Goal: Obtain resource: Download file/media

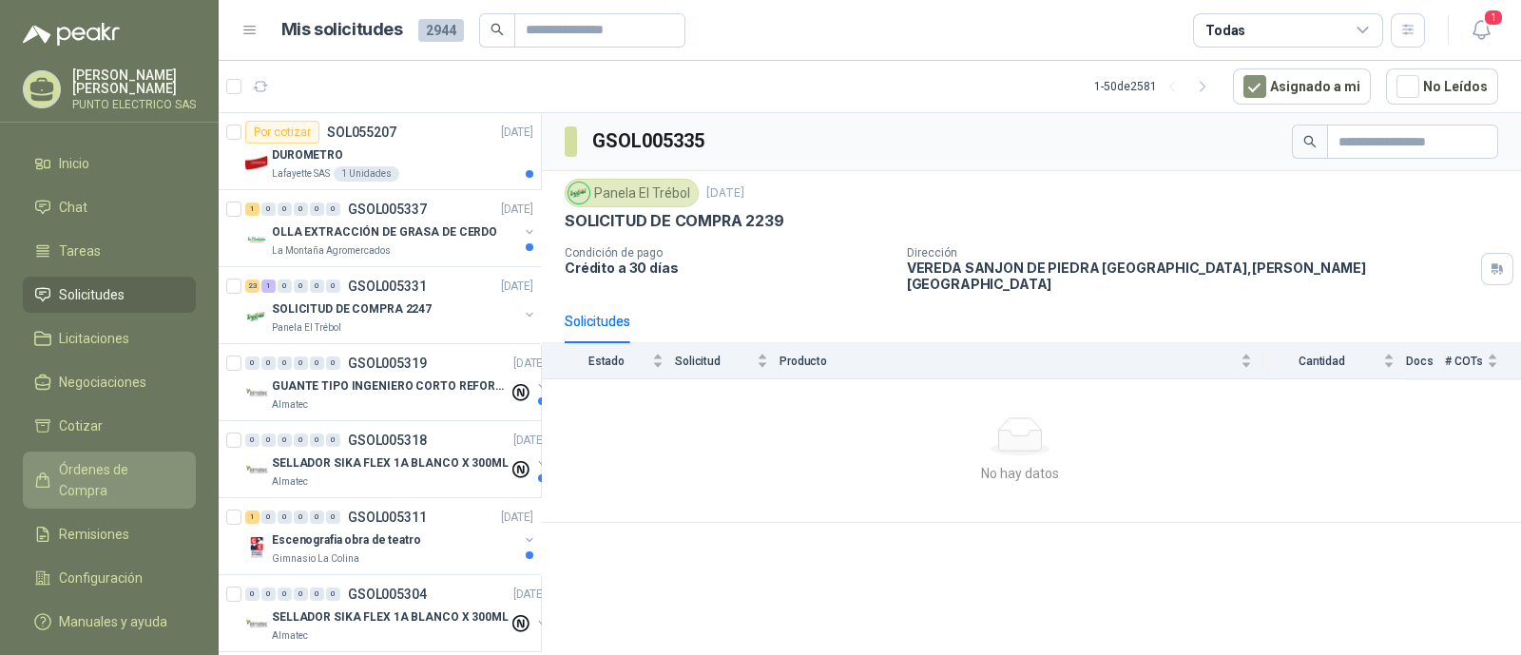
click at [95, 452] on link "Órdenes de Compra" at bounding box center [109, 479] width 173 height 57
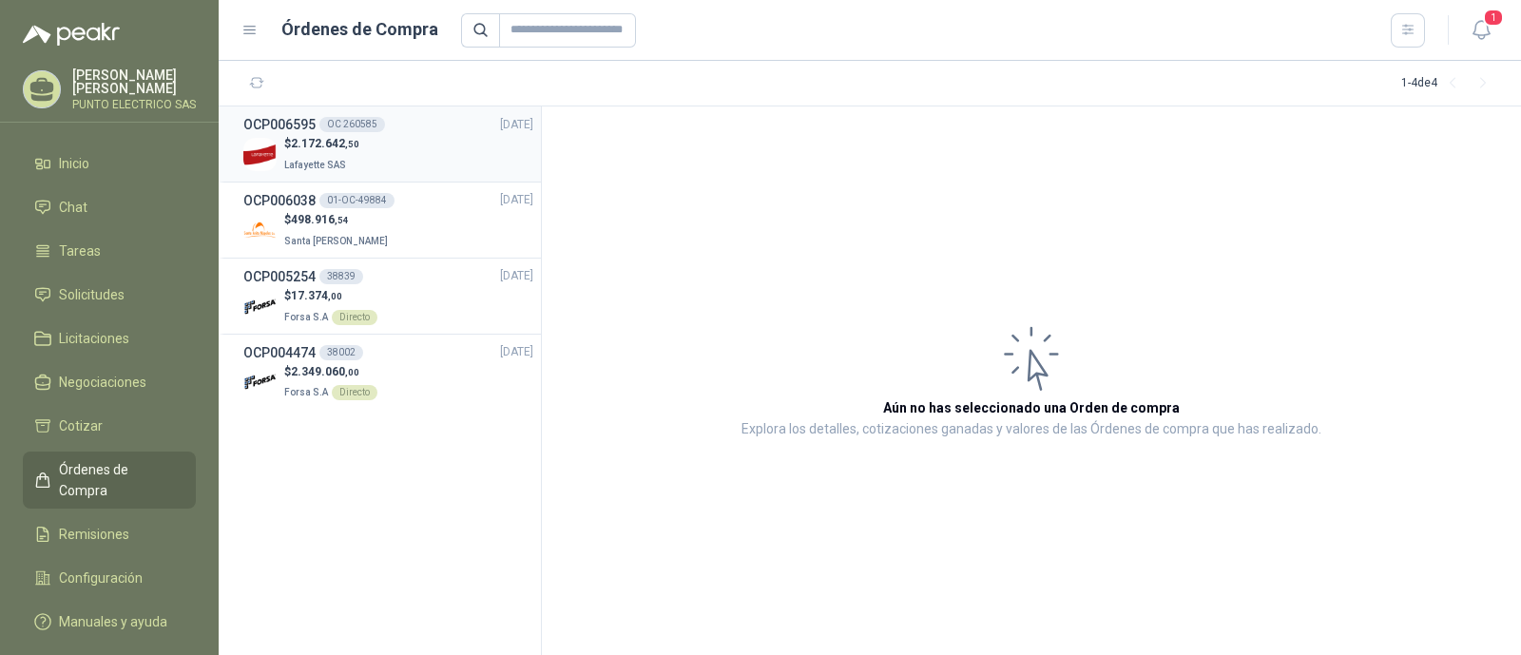
click at [425, 161] on div "$ 2.172.642 ,50 Lafayette SAS" at bounding box center [388, 154] width 290 height 39
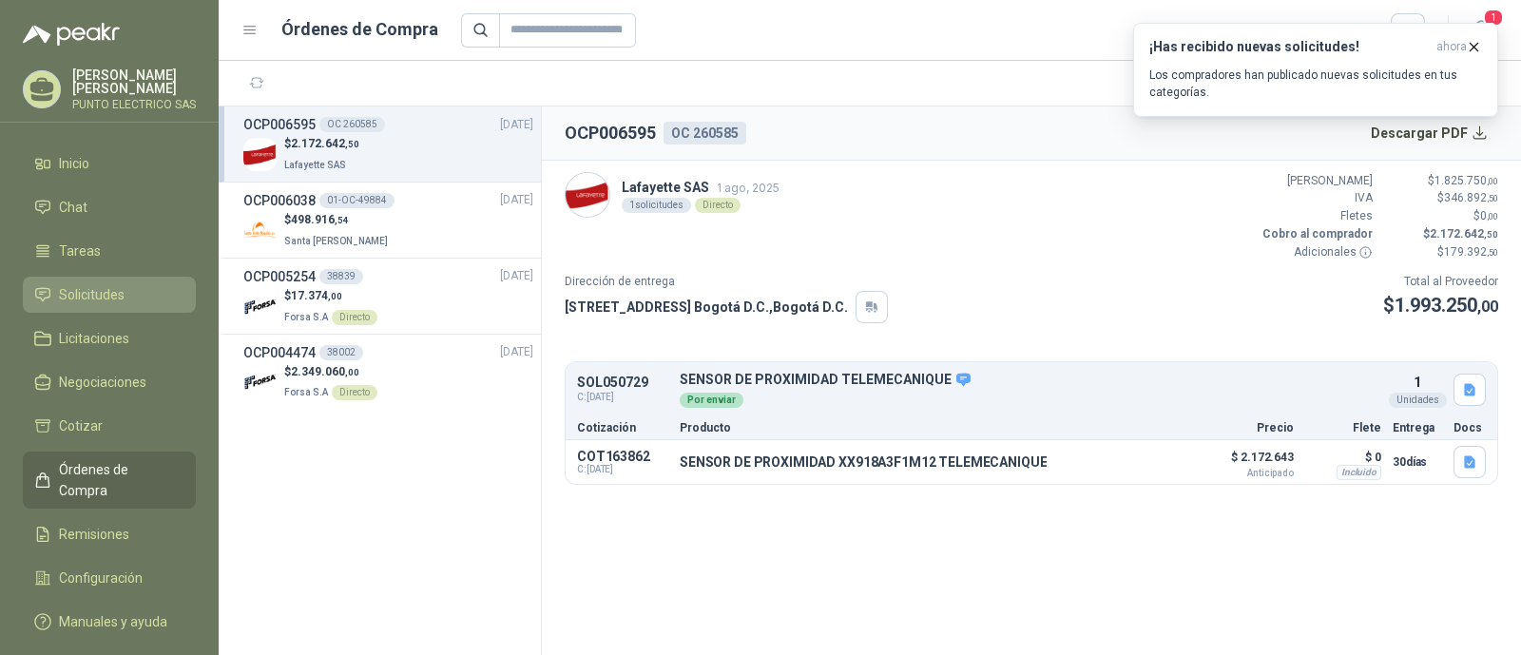
click at [95, 297] on span "Solicitudes" at bounding box center [92, 294] width 66 height 21
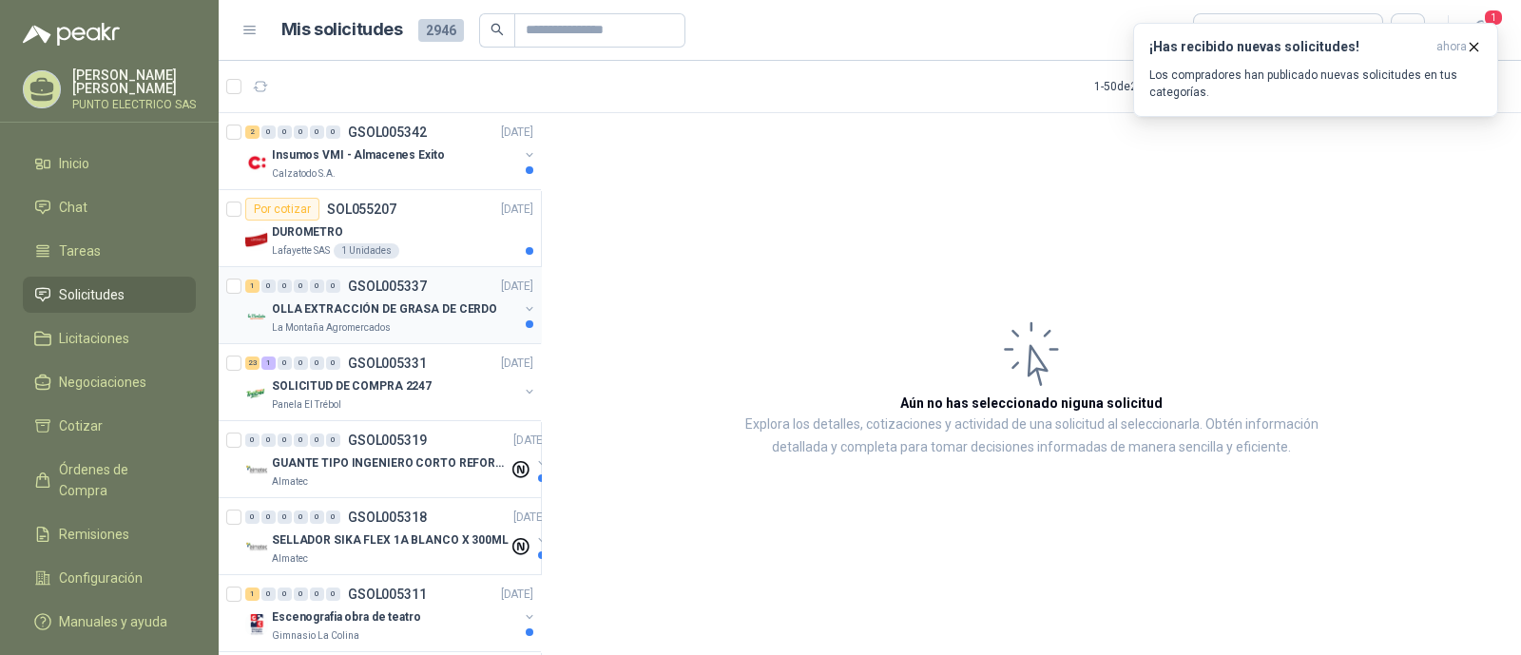
click at [432, 311] on p "OLLA EXTRACCIÓN DE GRASA DE CERDO" at bounding box center [384, 309] width 225 height 18
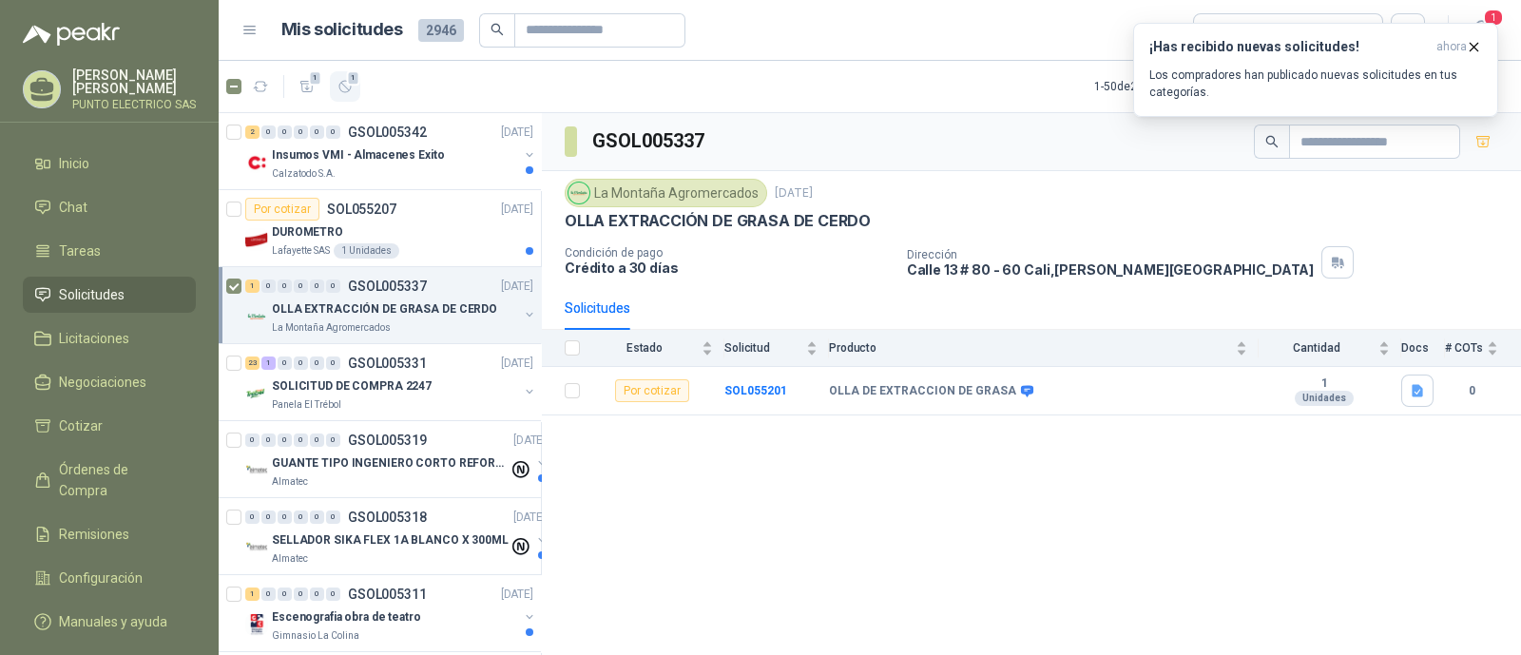
click at [344, 86] on icon "button" at bounding box center [344, 86] width 11 height 11
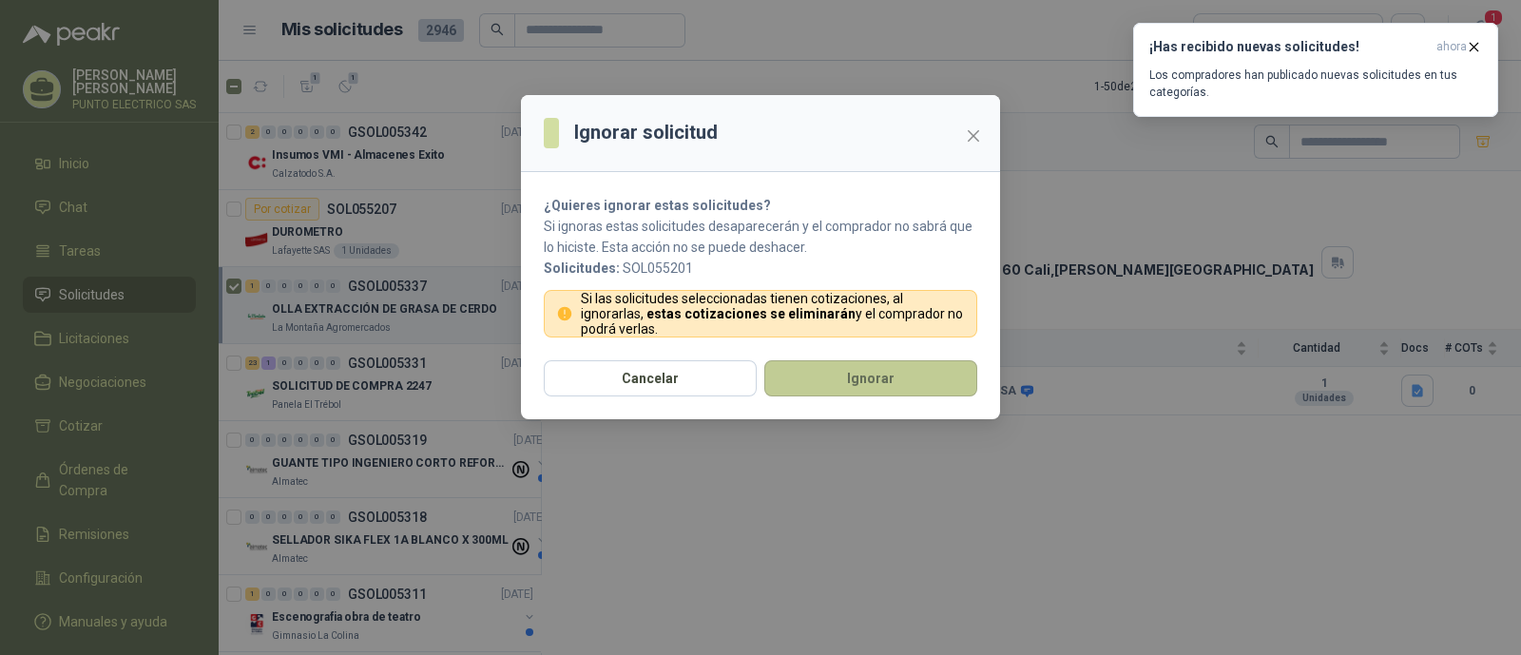
click at [871, 366] on button "Ignorar" at bounding box center [870, 378] width 213 height 36
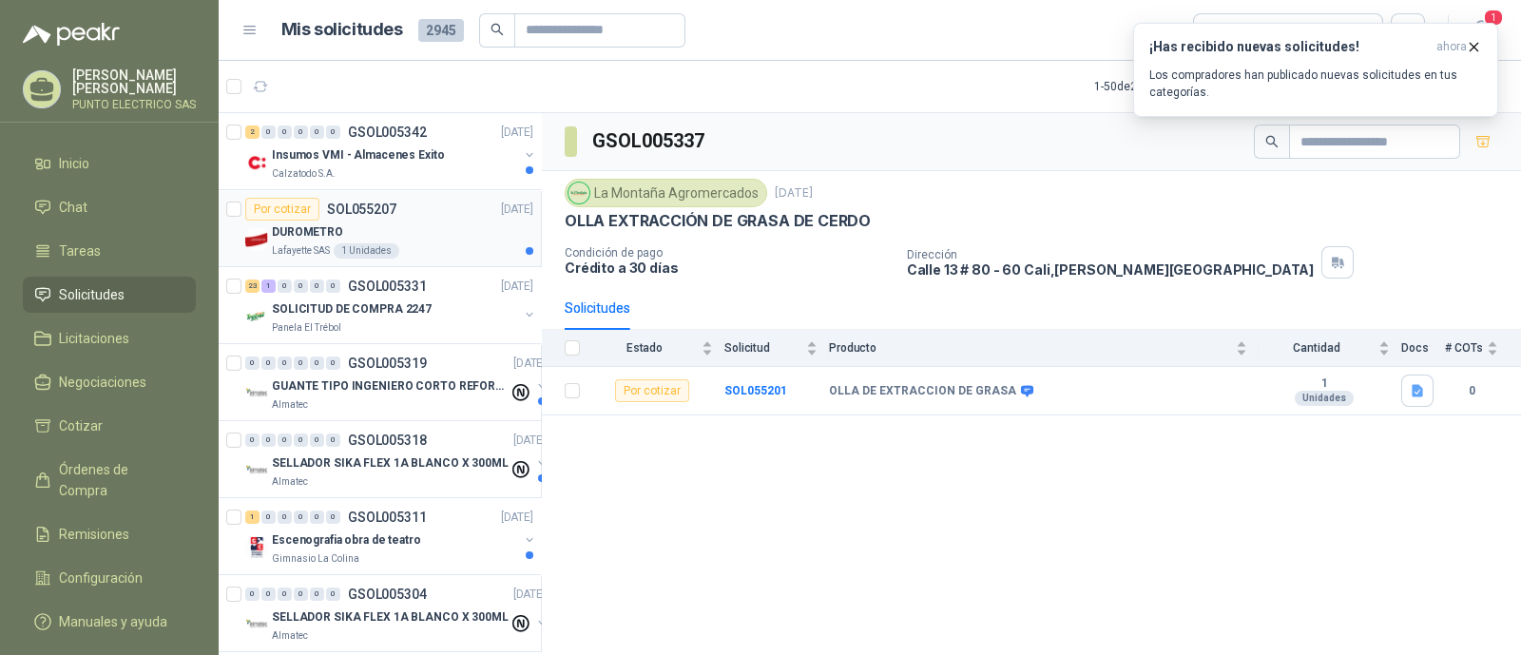
click at [428, 220] on div "DUROMETRO" at bounding box center [402, 231] width 261 height 23
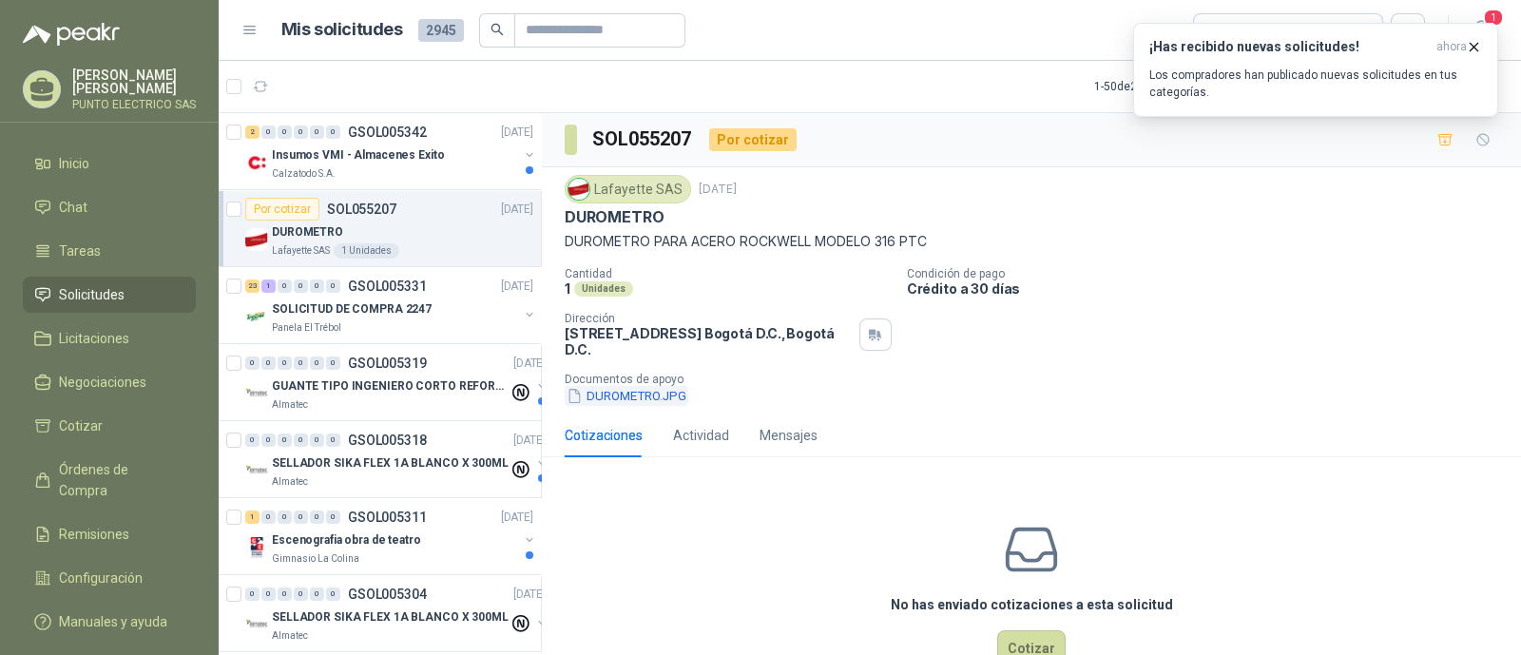
click at [619, 386] on button "DUROMETRO.JPG" at bounding box center [627, 396] width 124 height 20
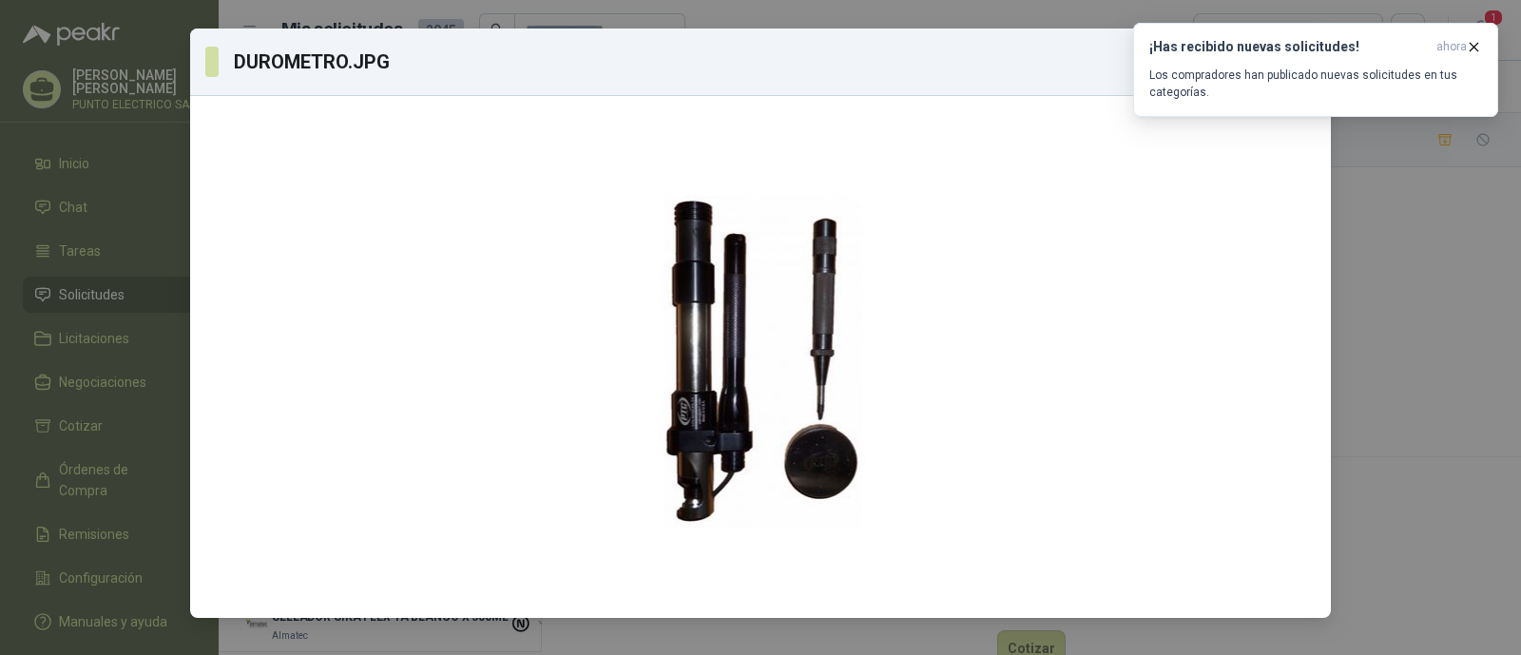
click at [1407, 363] on div "DUROMETRO.JPG Descargar" at bounding box center [760, 327] width 1521 height 655
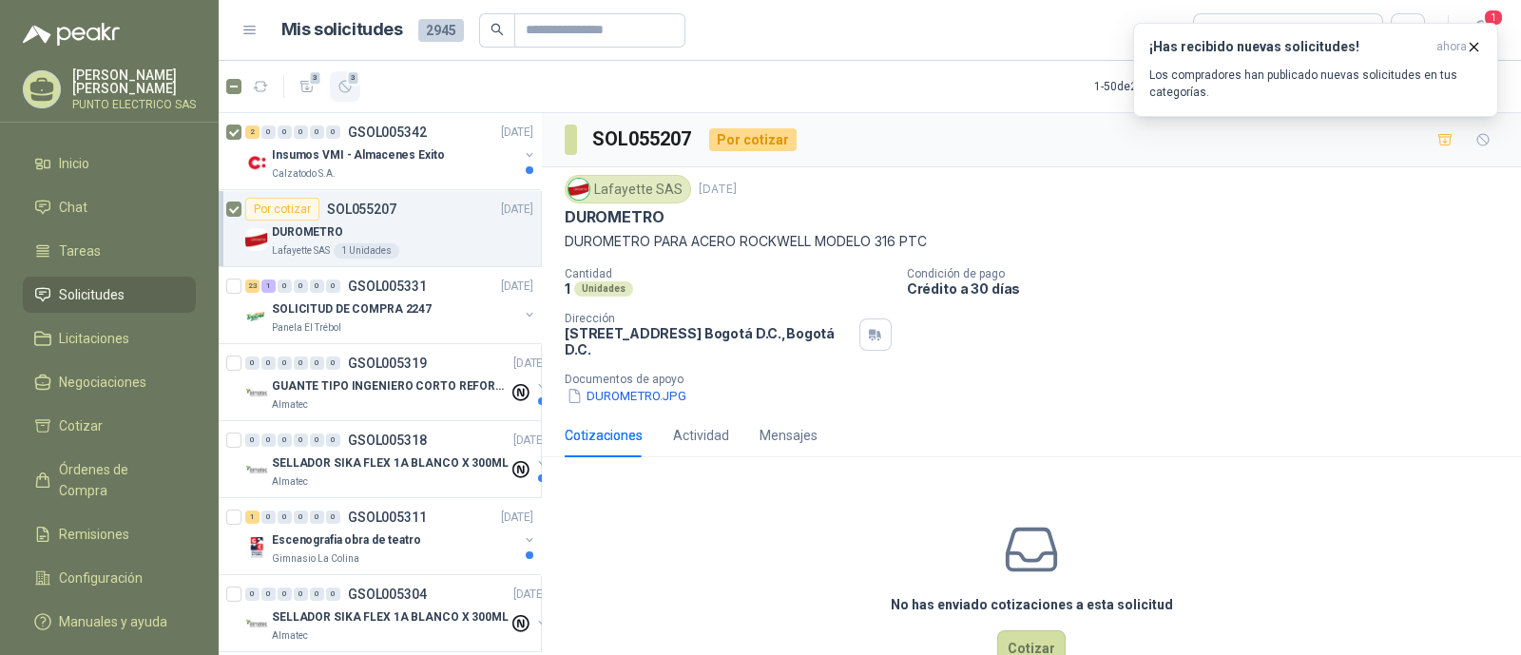
click at [350, 84] on span "3" at bounding box center [353, 77] width 13 height 15
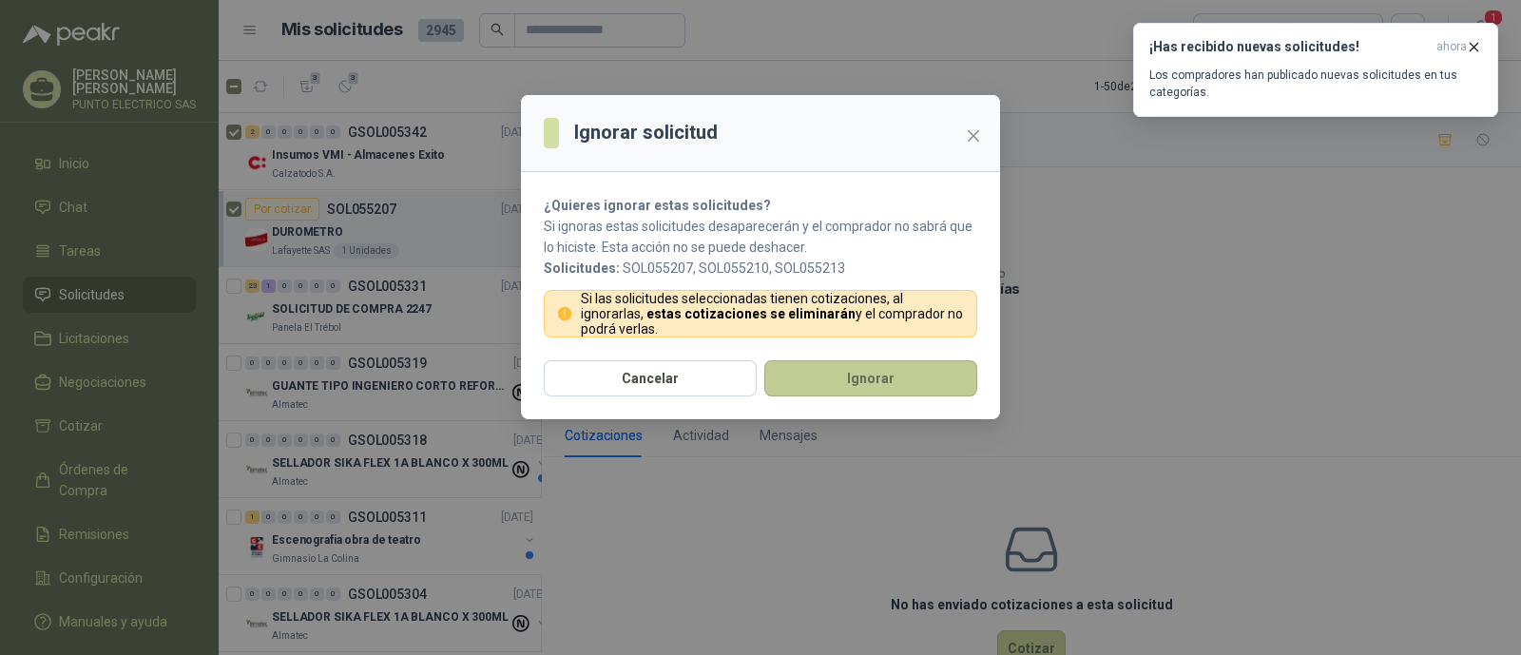
click at [920, 369] on button "Ignorar" at bounding box center [870, 378] width 213 height 36
